Goal: Find specific page/section: Find specific page/section

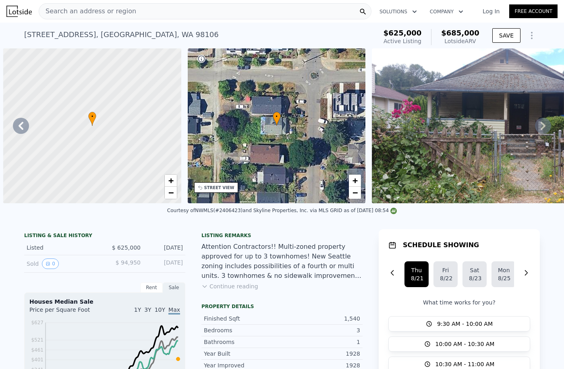
scroll to position [0, 188]
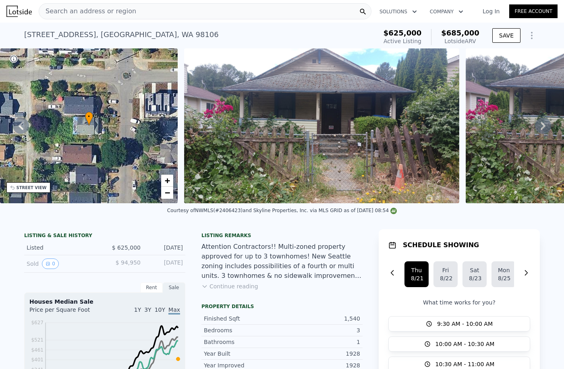
click at [131, 14] on div "Search an address or region" at bounding box center [205, 11] width 333 height 16
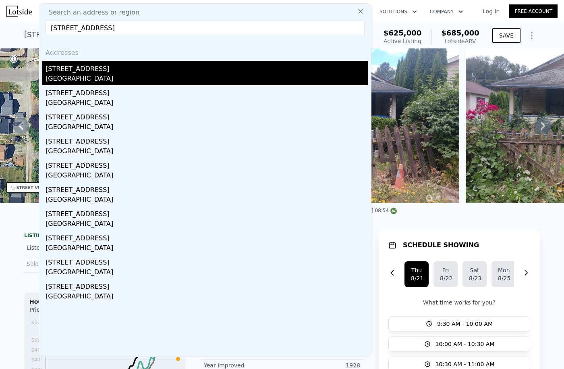
type input "[STREET_ADDRESS]"
click at [91, 74] on div "[GEOGRAPHIC_DATA]" at bounding box center [207, 79] width 322 height 11
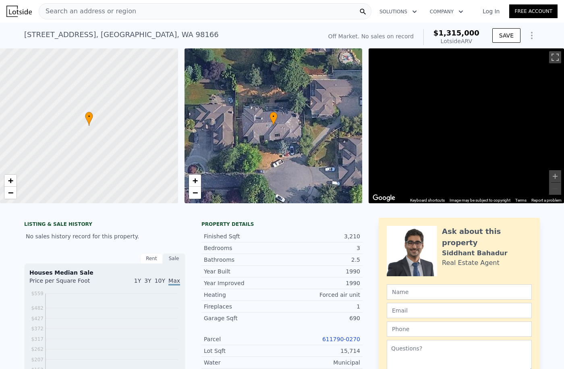
scroll to position [0, 3]
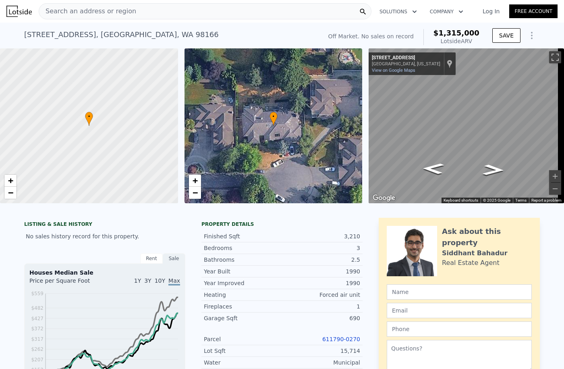
click at [85, 8] on span "Search an address or region" at bounding box center [87, 11] width 97 height 10
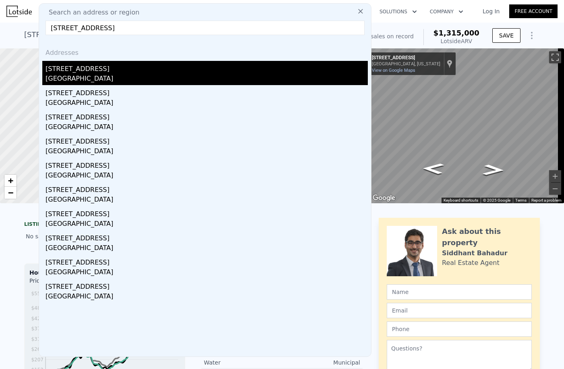
type input "[STREET_ADDRESS]"
click at [82, 71] on div "[STREET_ADDRESS]" at bounding box center [207, 67] width 322 height 13
